Goal: Navigation & Orientation: Find specific page/section

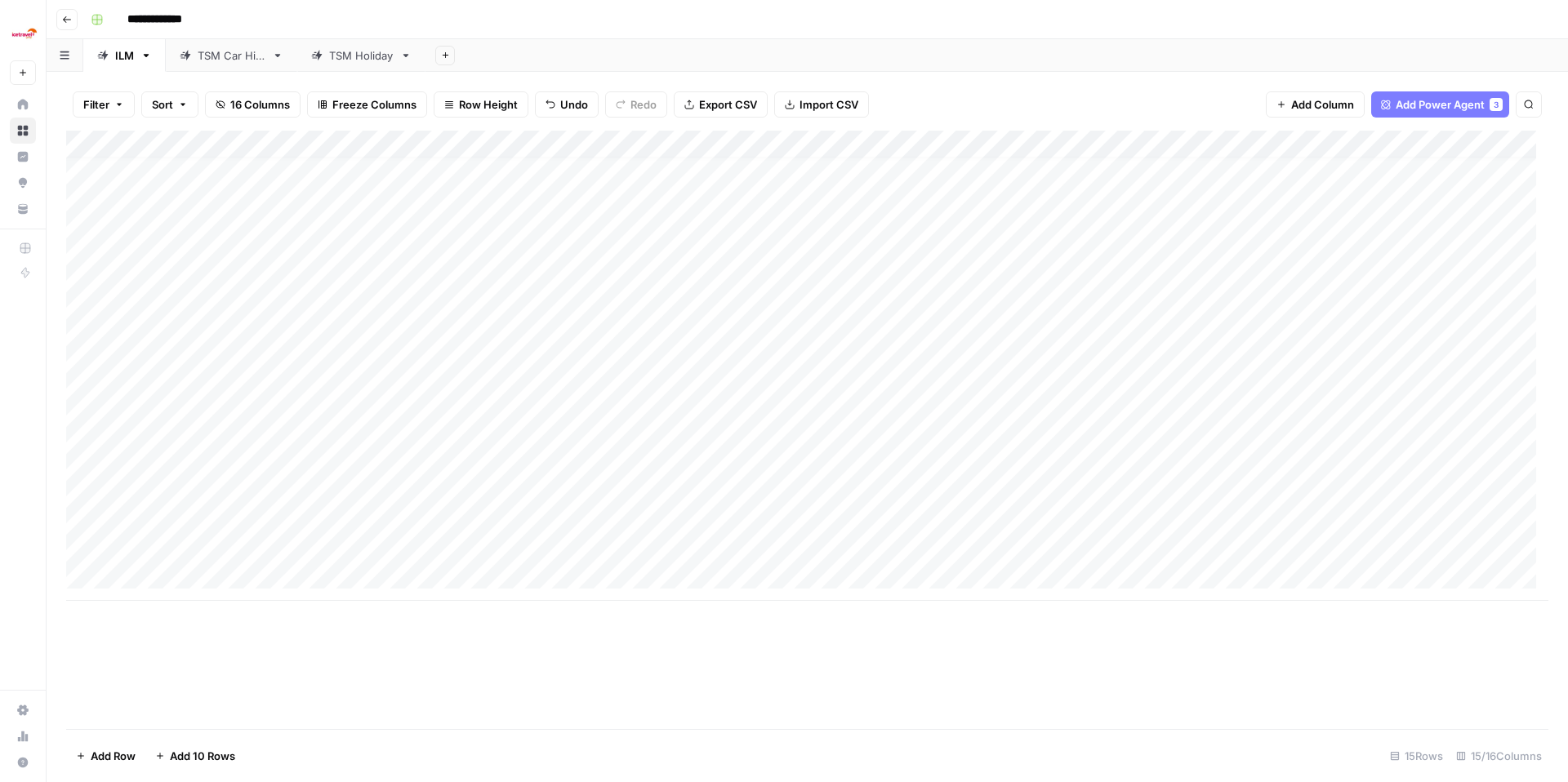
scroll to position [12, 0]
click at [224, 55] on div "TSM Car Hire" at bounding box center [230, 55] width 67 height 16
click at [362, 61] on div "TSM Holiday" at bounding box center [361, 55] width 64 height 16
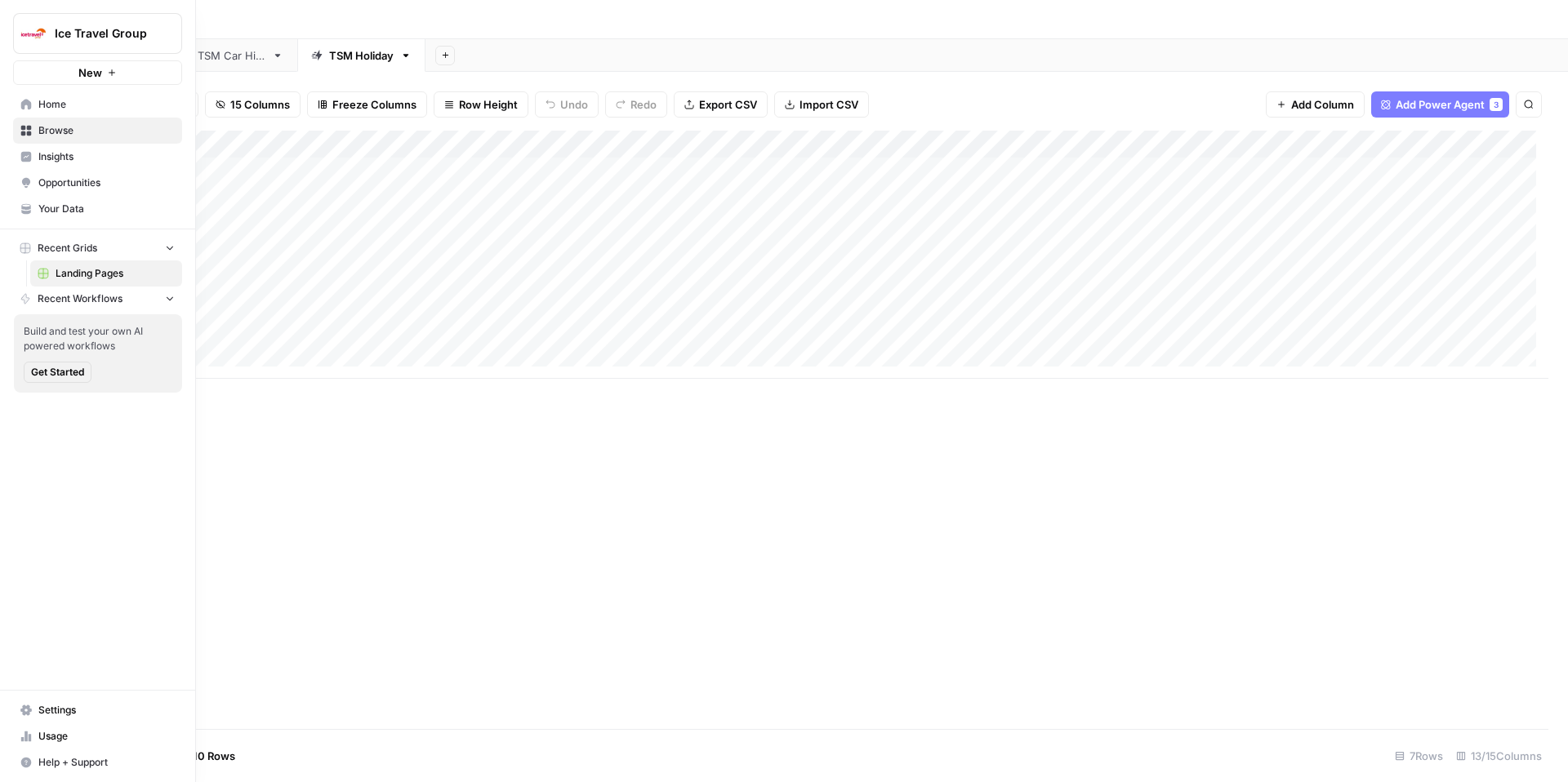
click at [27, 126] on icon at bounding box center [26, 131] width 10 height 10
